Goal: Task Accomplishment & Management: Manage account settings

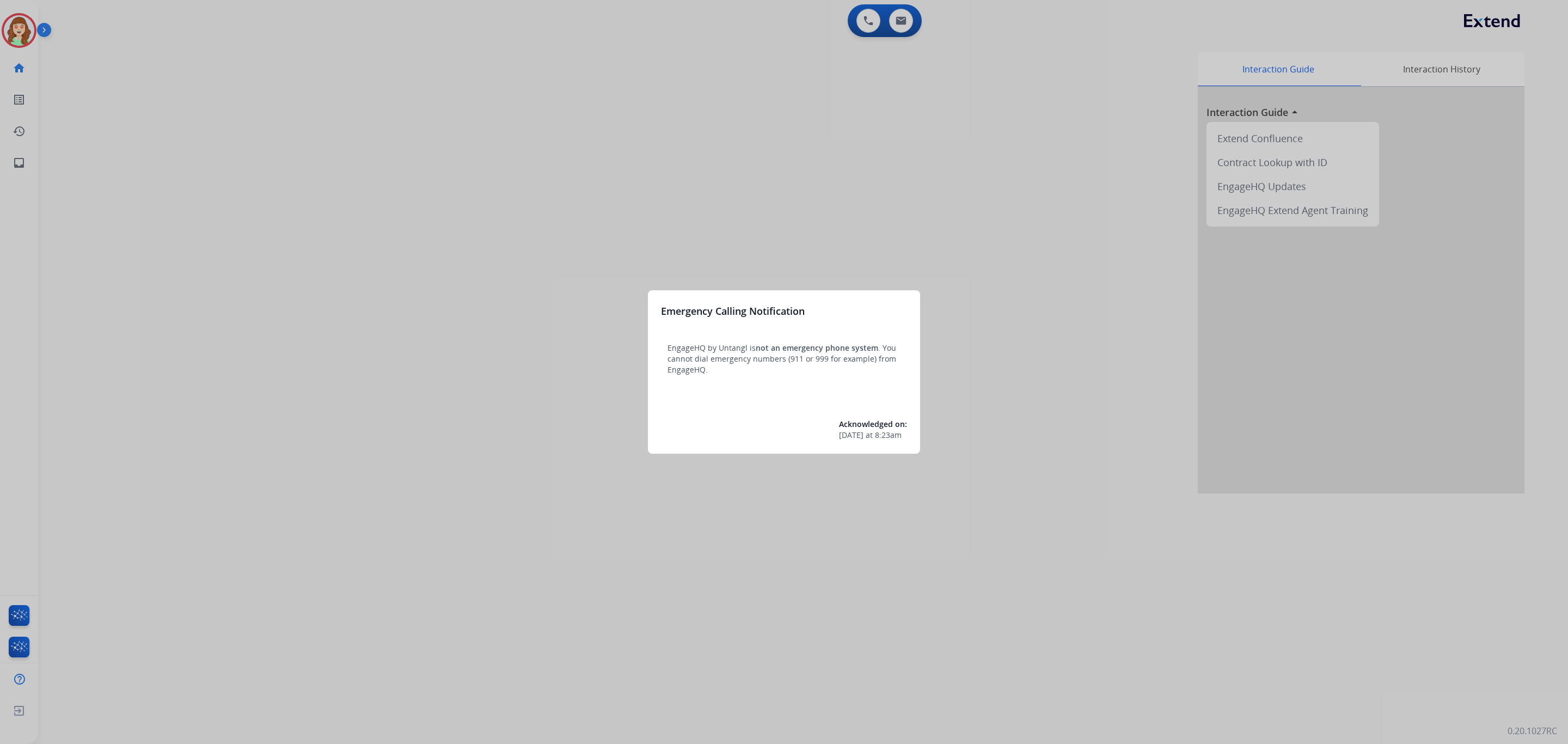
drag, startPoint x: 324, startPoint y: 159, endPoint x: 337, endPoint y: 159, distance: 13.0
click at [337, 159] on div at bounding box center [784, 372] width 1568 height 744
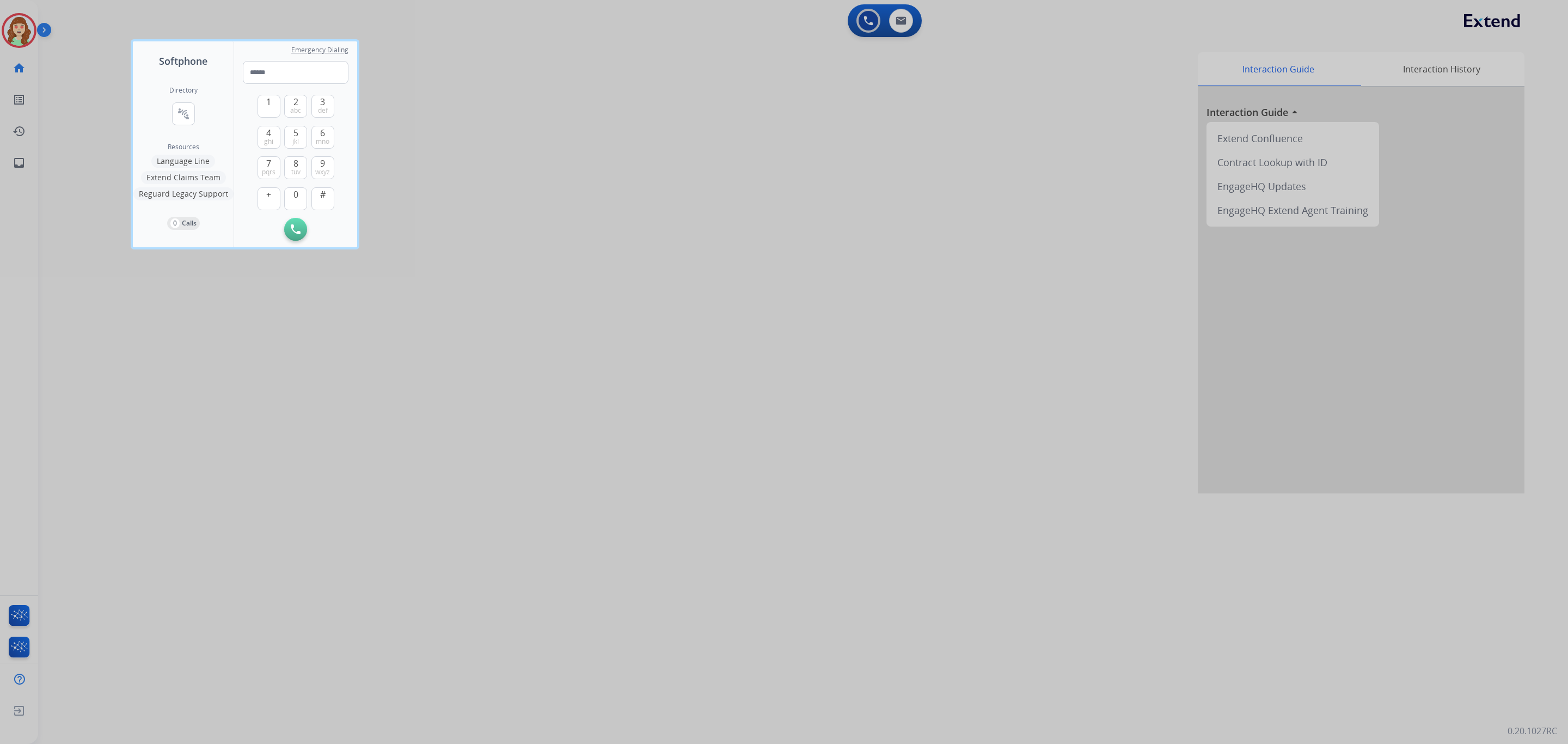
drag, startPoint x: 505, startPoint y: 236, endPoint x: 170, endPoint y: 31, distance: 392.7
click at [508, 232] on div at bounding box center [784, 372] width 1568 height 744
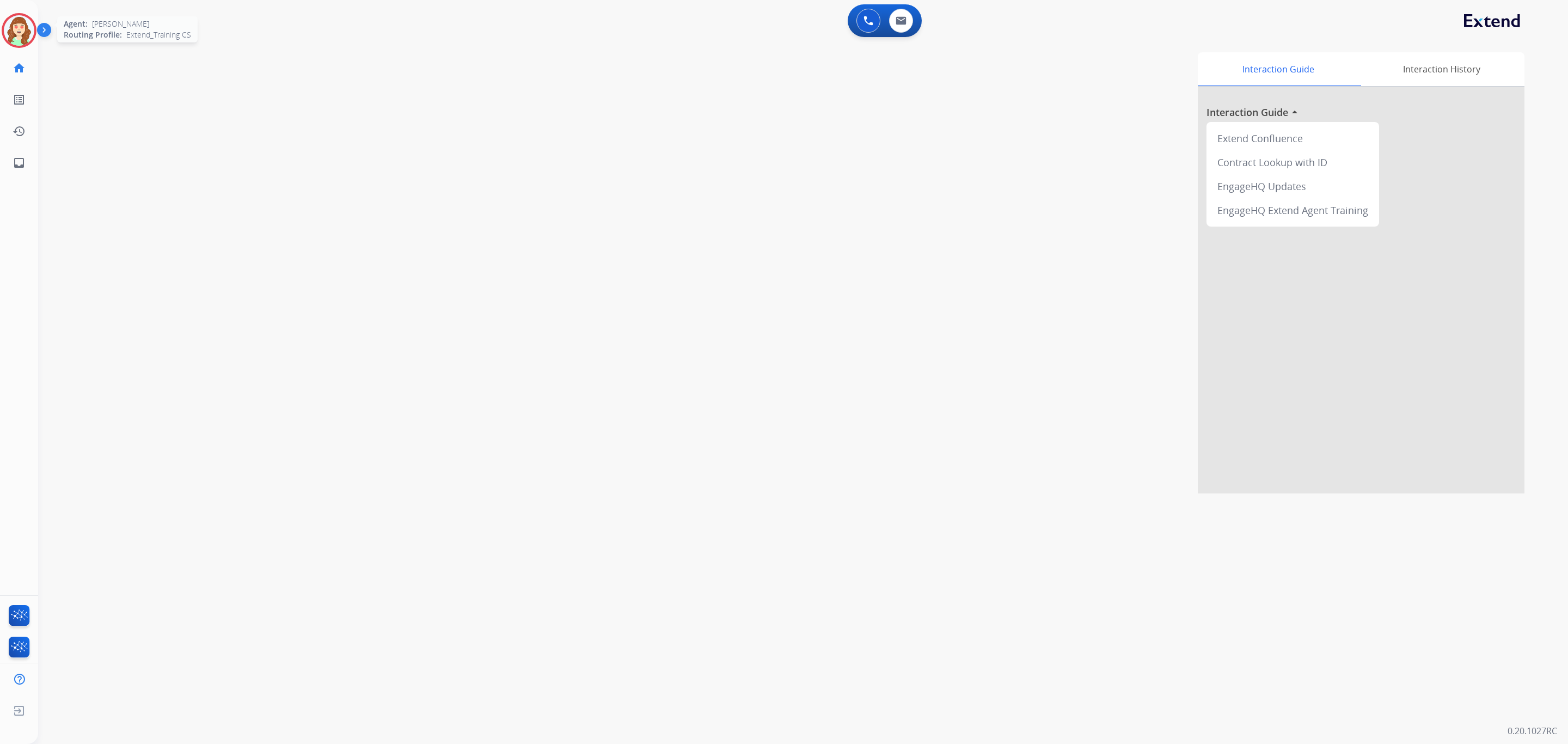
drag, startPoint x: 28, startPoint y: 26, endPoint x: 41, endPoint y: 27, distance: 13.0
click at [27, 27] on img at bounding box center [19, 30] width 31 height 31
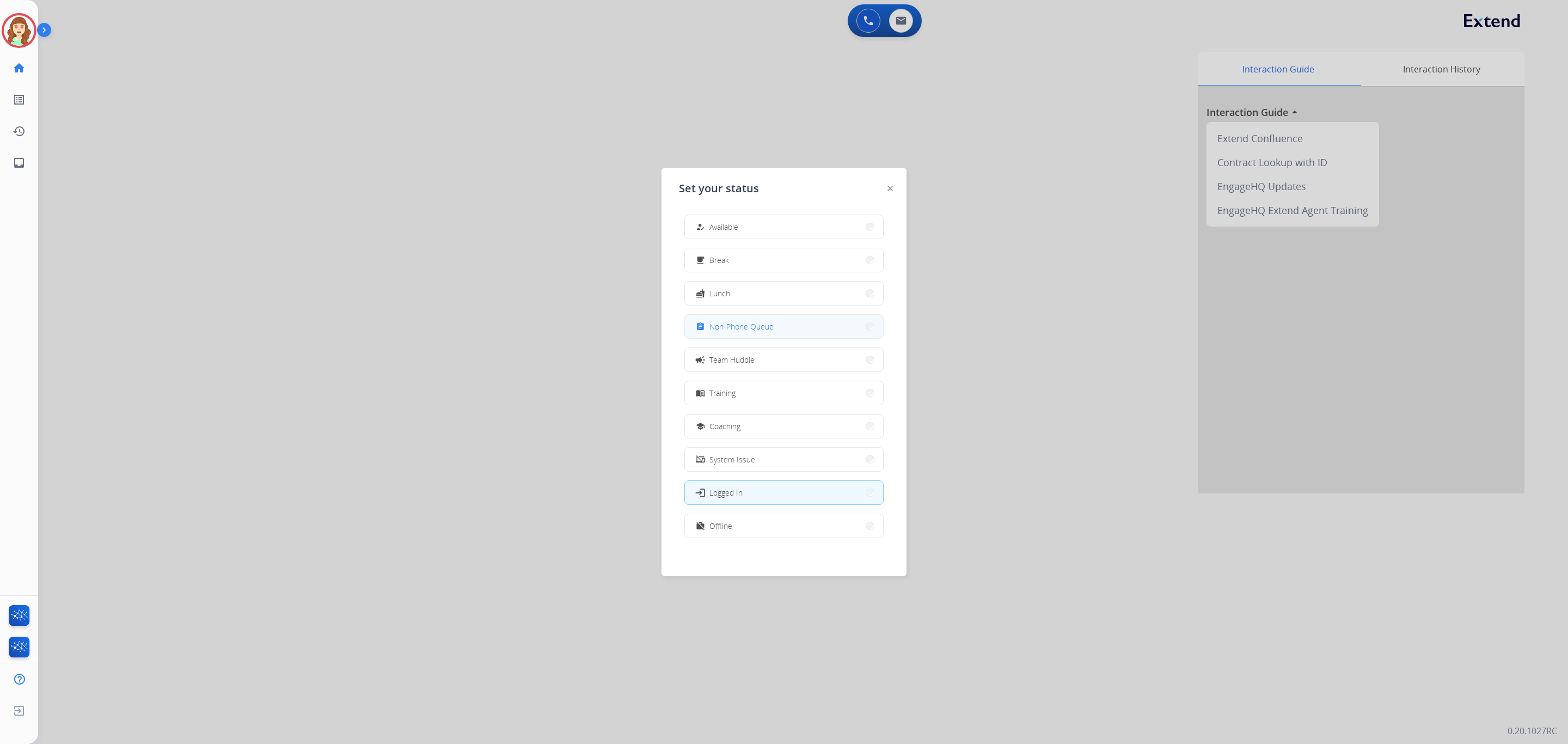
click at [767, 333] on button "assignment Non-Phone Queue" at bounding box center [784, 326] width 198 height 23
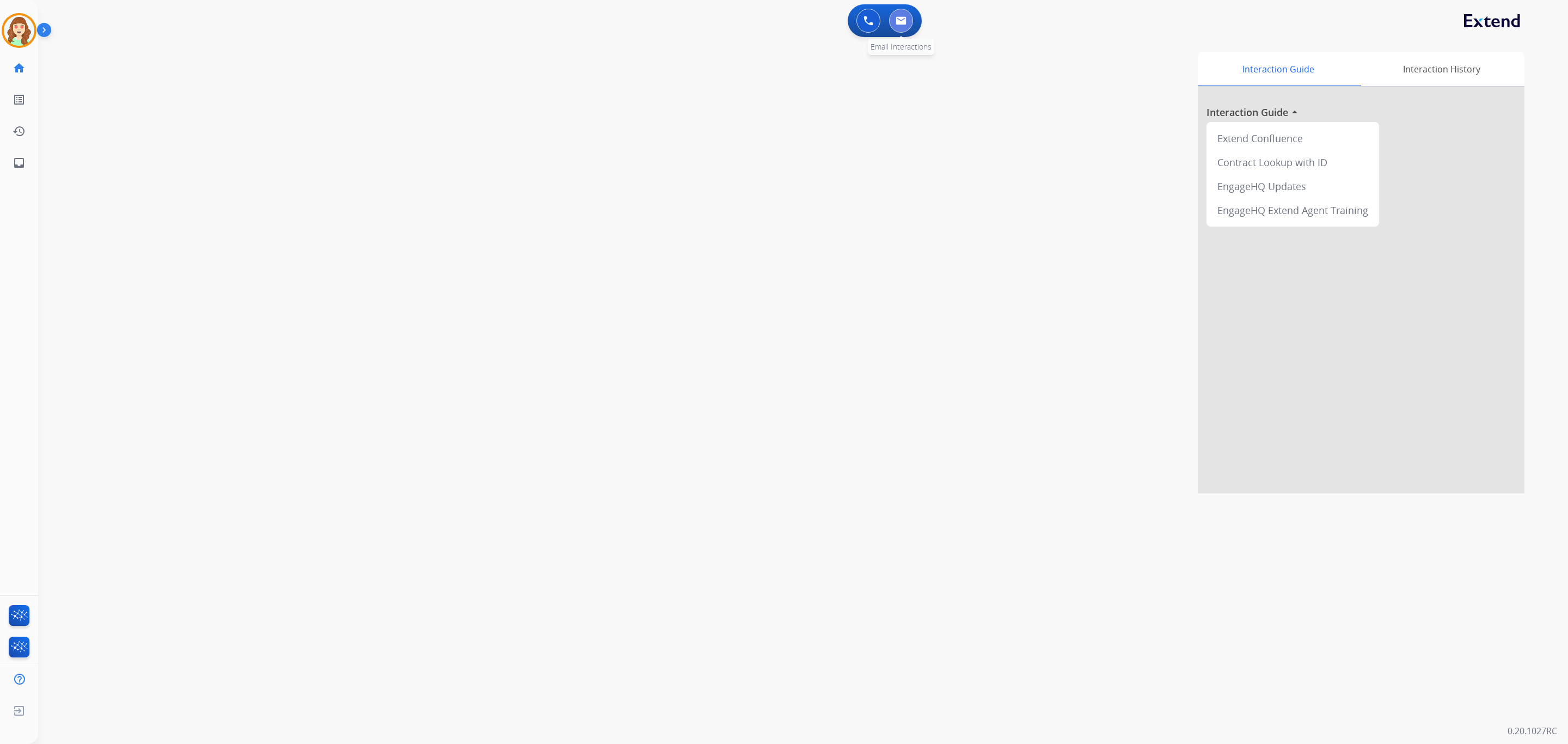
click at [903, 13] on button at bounding box center [901, 20] width 24 height 24
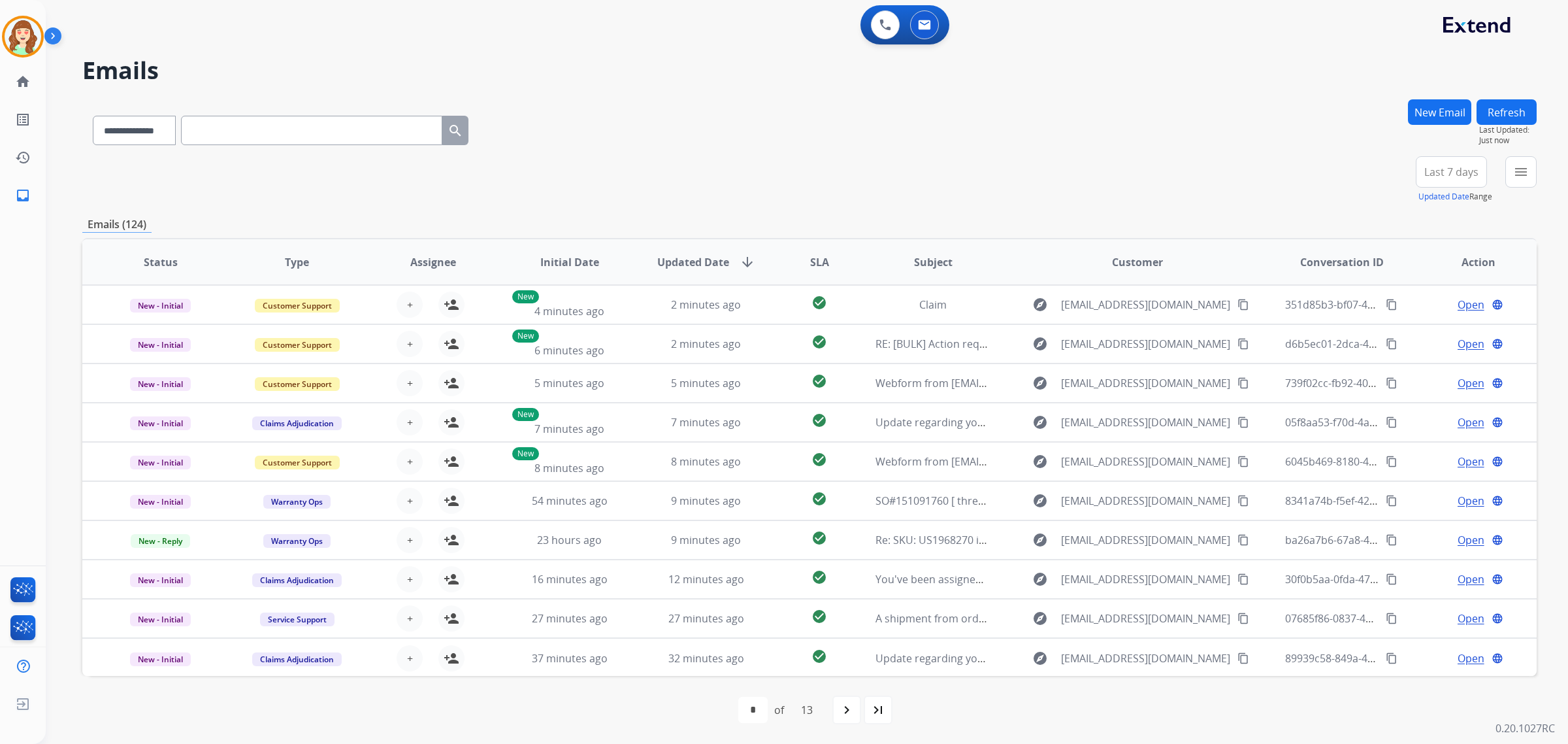
drag, startPoint x: 1833, startPoint y: 0, endPoint x: 938, endPoint y: 153, distance: 908.0
click at [935, 152] on div "**********" at bounding box center [809, 128] width 1454 height 57
click at [1516, 168] on mat-icon "menu" at bounding box center [1521, 172] width 16 height 16
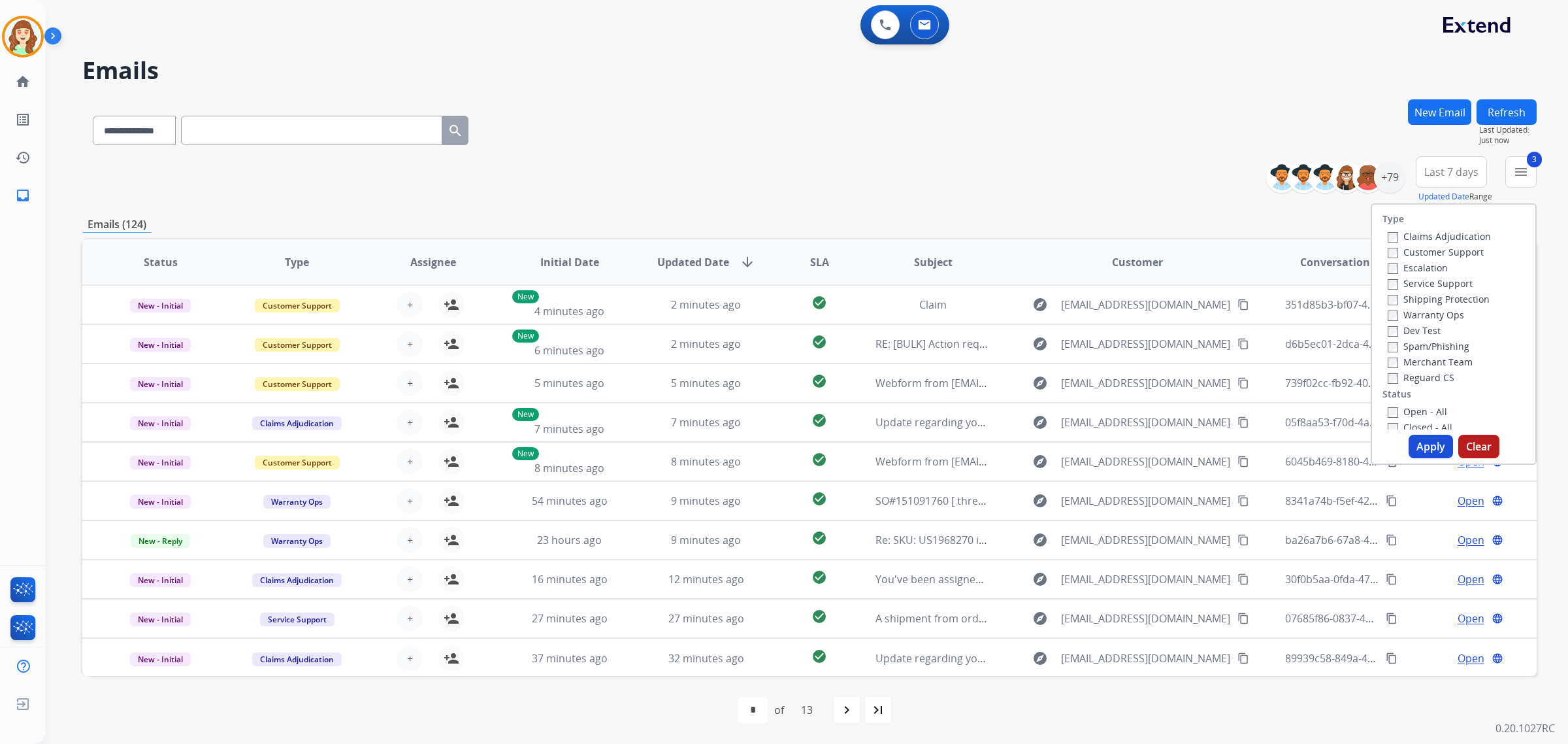
click at [1382, 415] on div "Open - All Closed - All New - Initial New - Reply On-hold – Internal On-hold - …" at bounding box center [1454, 489] width 142 height 172
click at [1429, 442] on button "Apply" at bounding box center [1430, 446] width 45 height 23
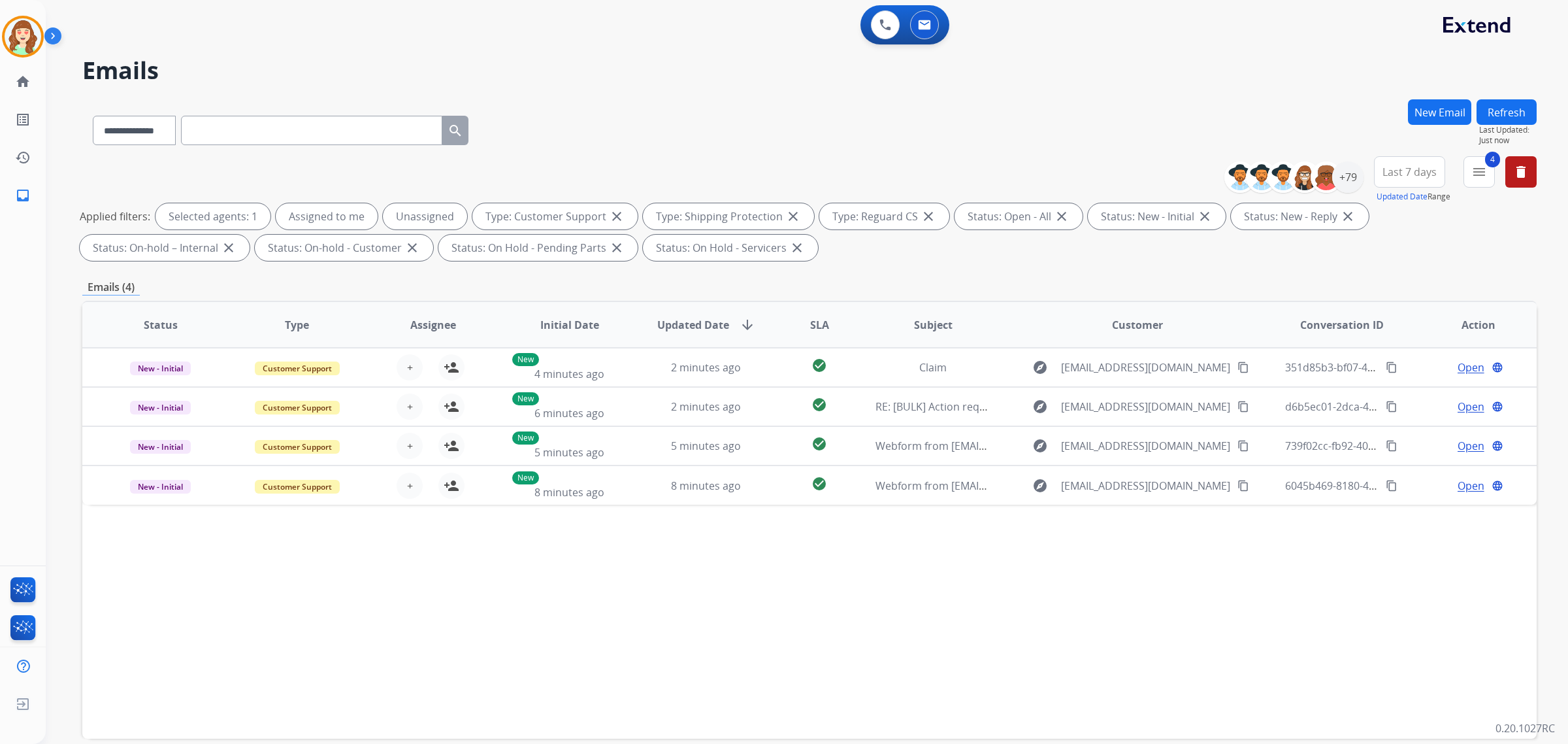
click at [1415, 183] on button "Last 7 days" at bounding box center [1409, 172] width 71 height 31
click at [1398, 334] on div "Last 90 days" at bounding box center [1405, 330] width 72 height 20
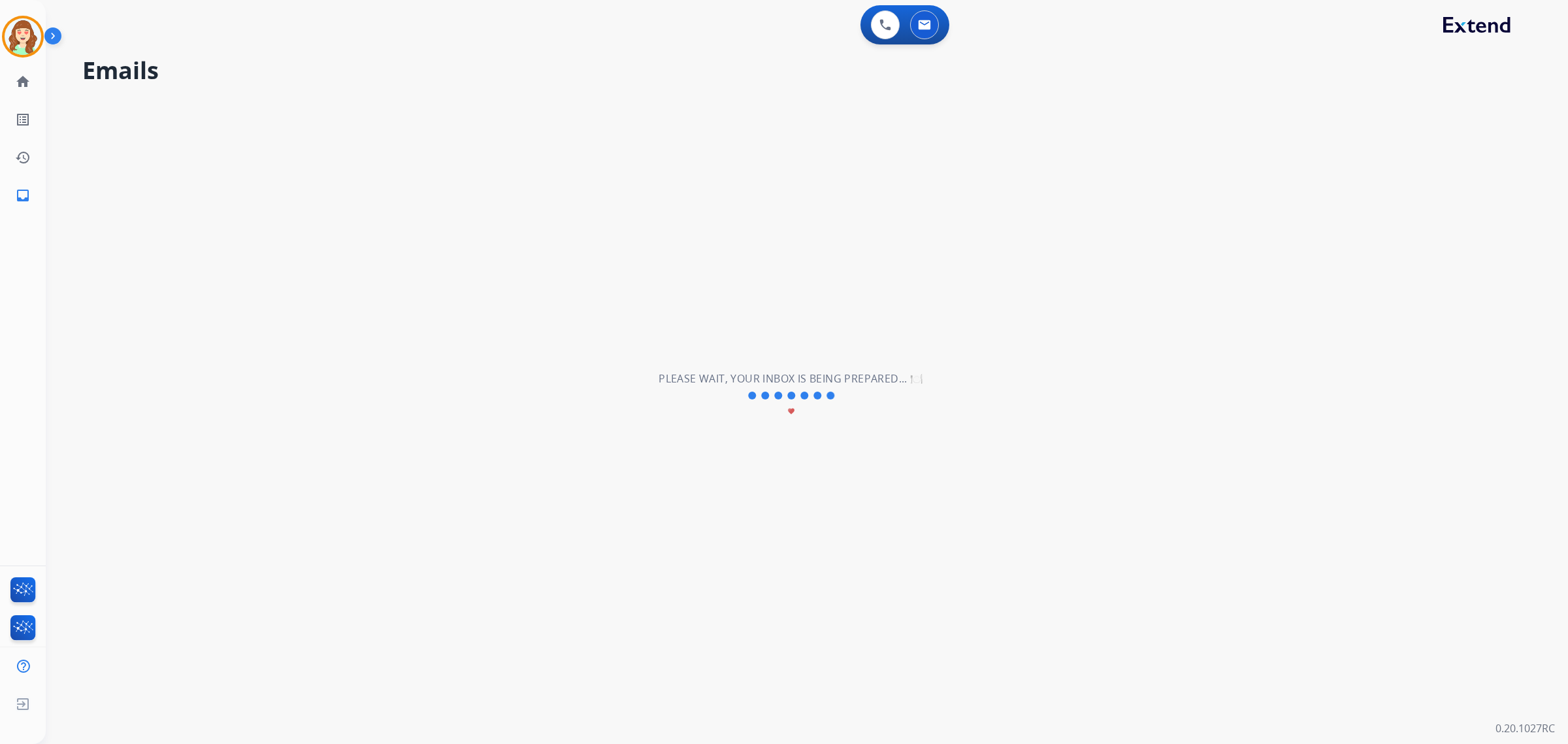
click at [1304, 121] on div "**********" at bounding box center [791, 395] width 1491 height 697
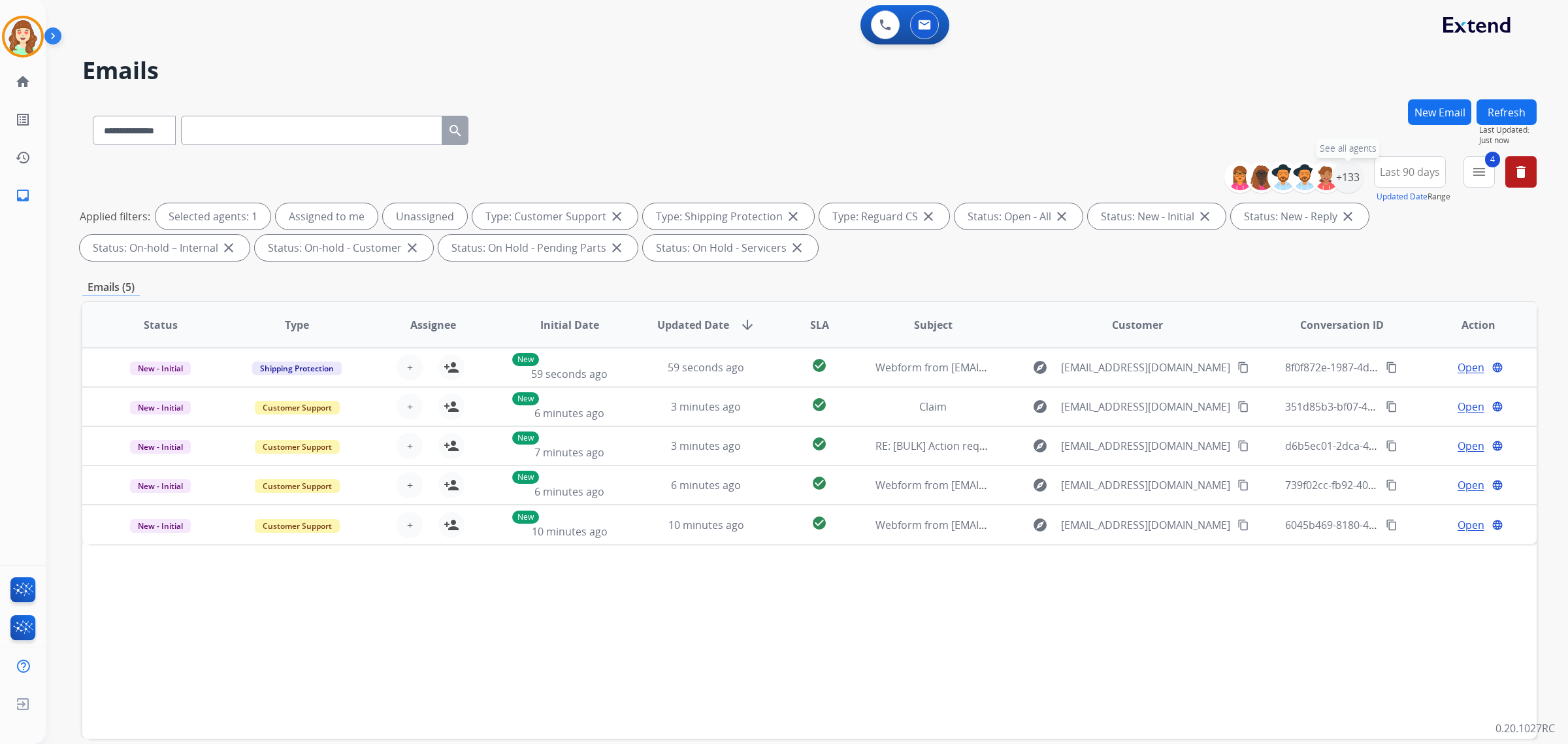
click at [1343, 174] on div "+133" at bounding box center [1347, 177] width 31 height 31
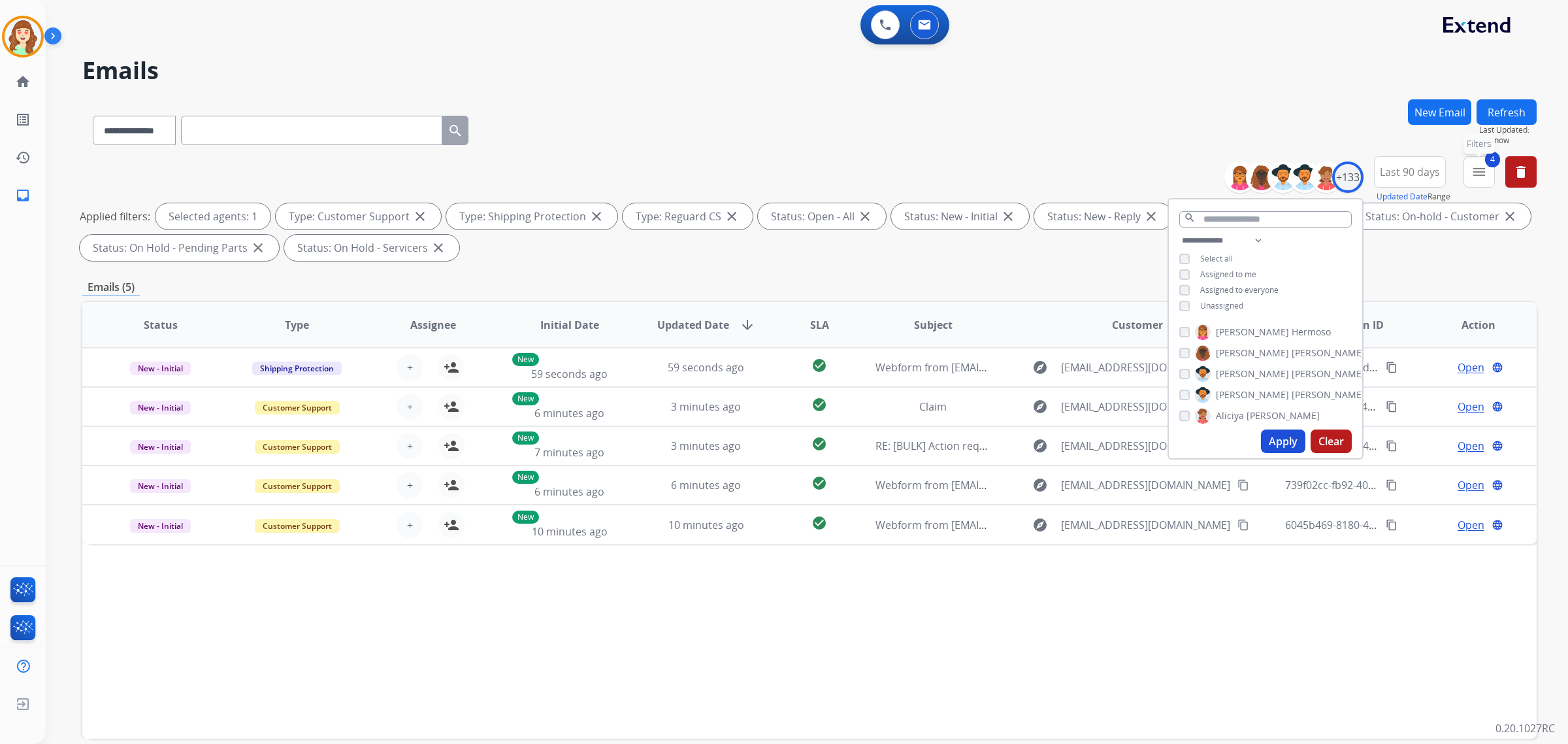
click at [1487, 179] on button "4 menu Filters" at bounding box center [1479, 172] width 31 height 31
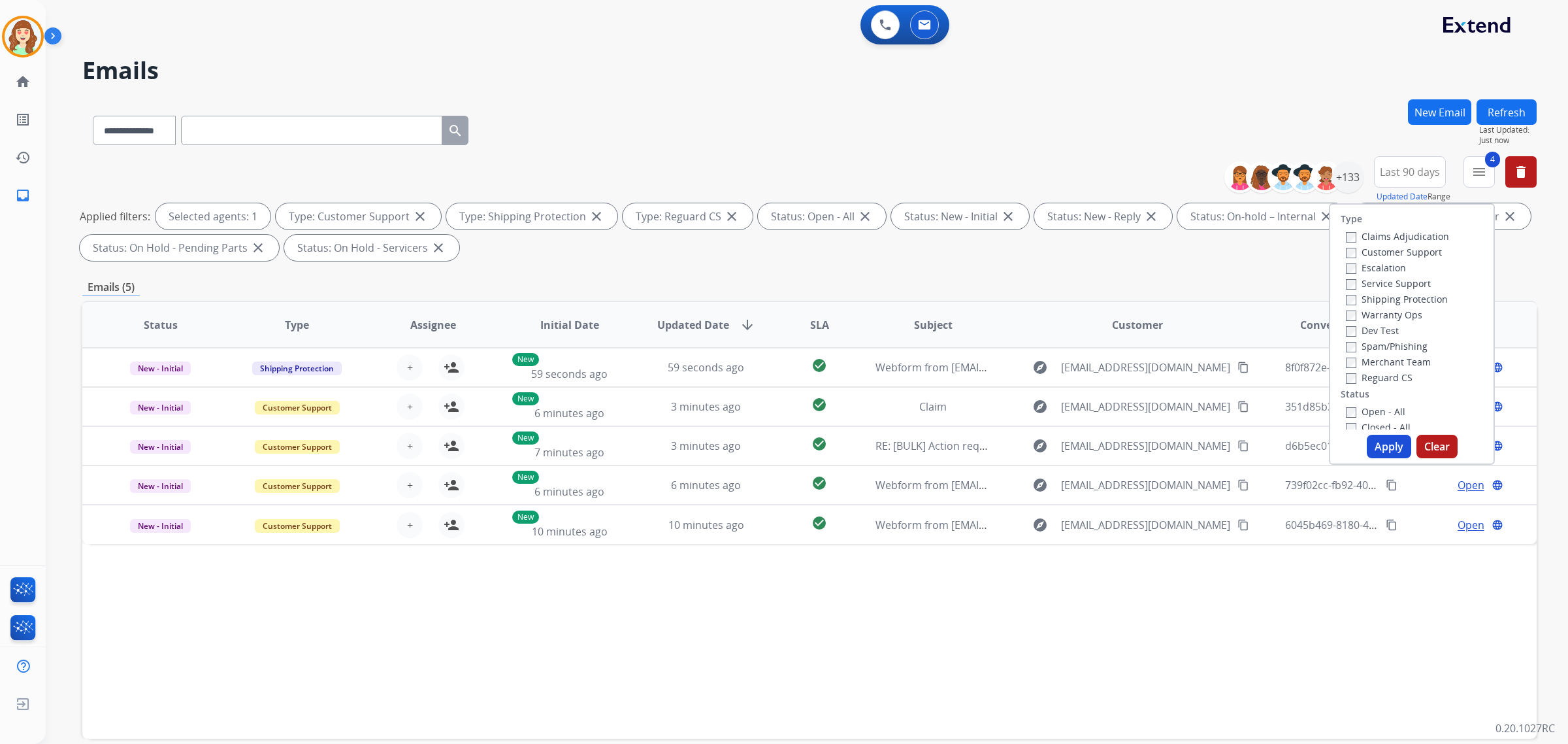
drag, startPoint x: 1137, startPoint y: 150, endPoint x: 1140, endPoint y: 125, distance: 25.2
click at [1140, 149] on div "**********" at bounding box center [809, 128] width 1454 height 57
